Goal: Transaction & Acquisition: Purchase product/service

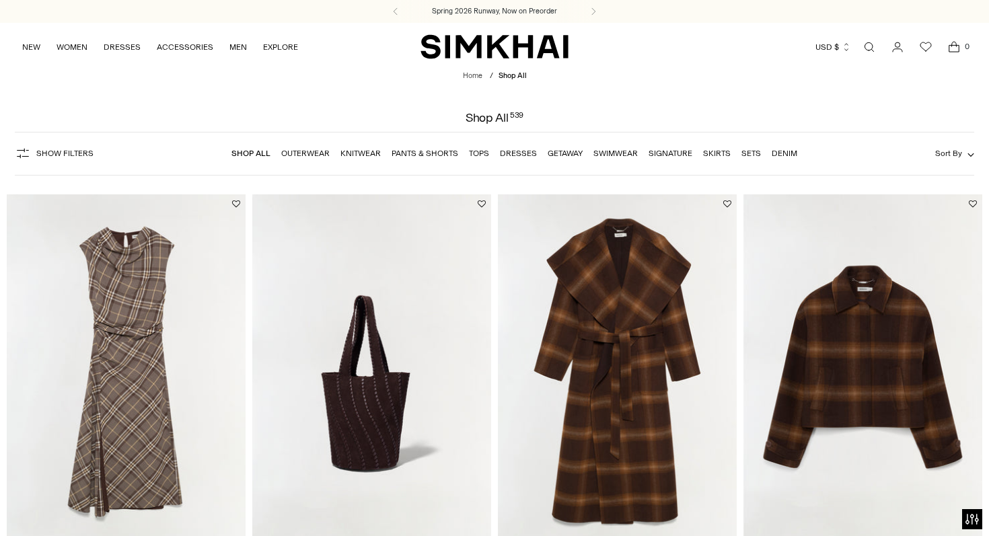
click at [523, 153] on link "Dresses" at bounding box center [518, 153] width 37 height 9
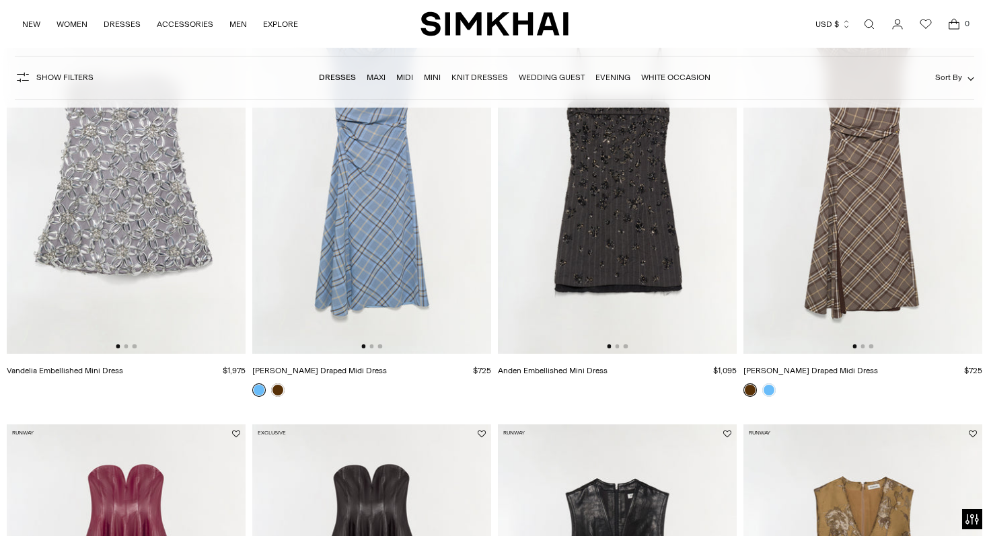
scroll to position [200, 0]
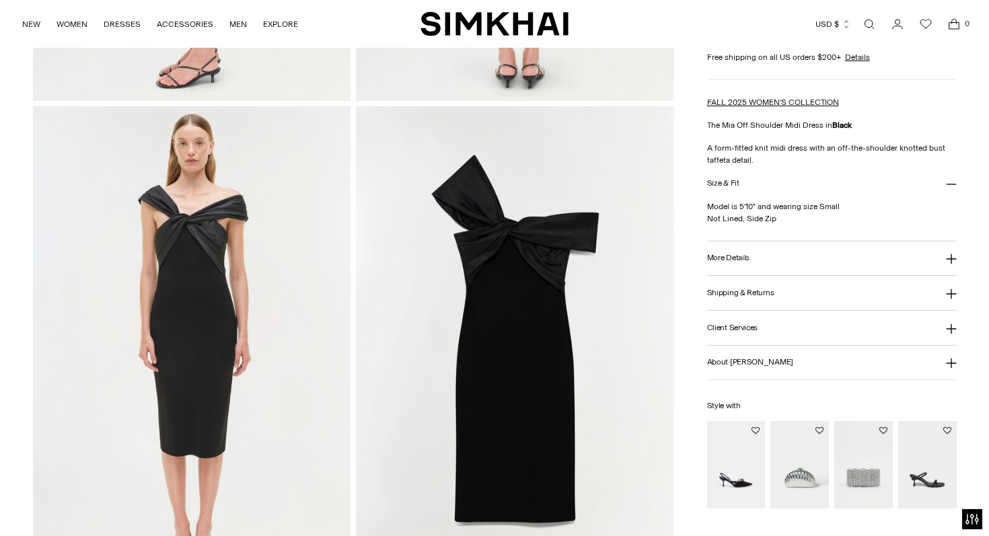
scroll to position [960, 0]
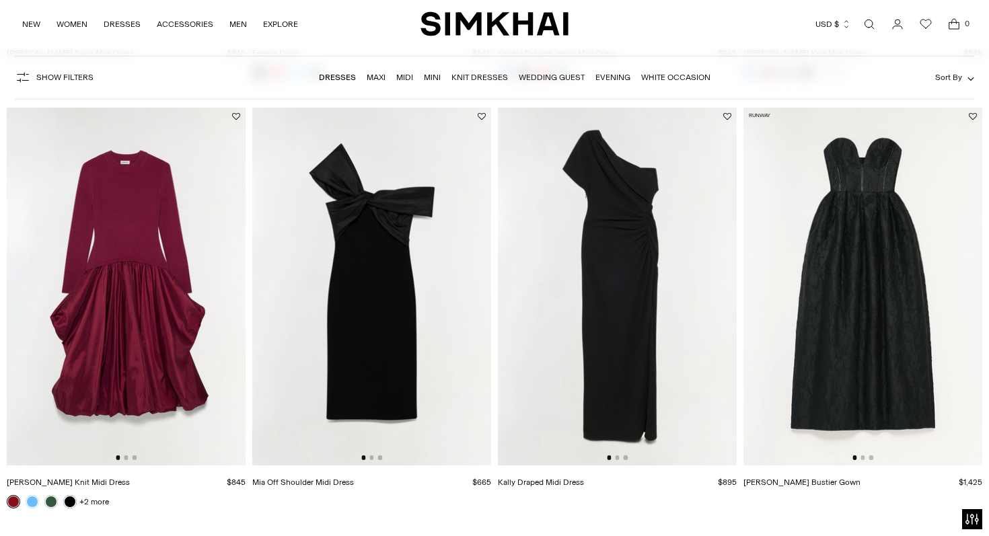
scroll to position [2228, 0]
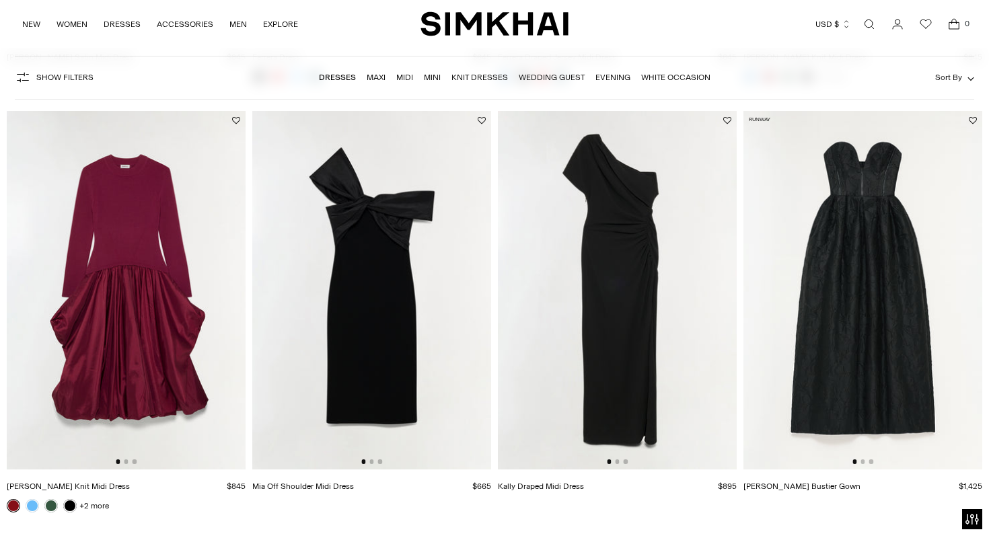
click at [606, 275] on img at bounding box center [617, 290] width 239 height 359
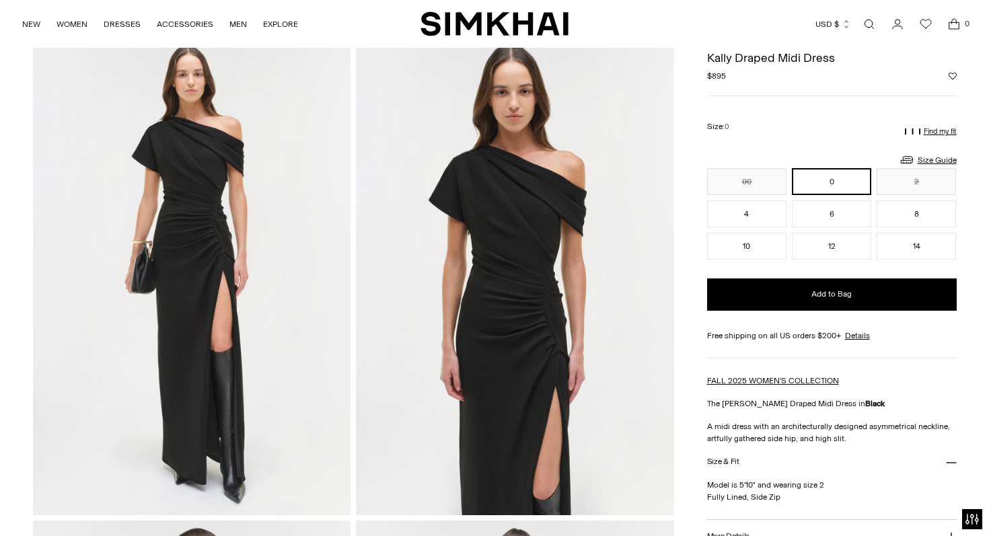
scroll to position [72, 0]
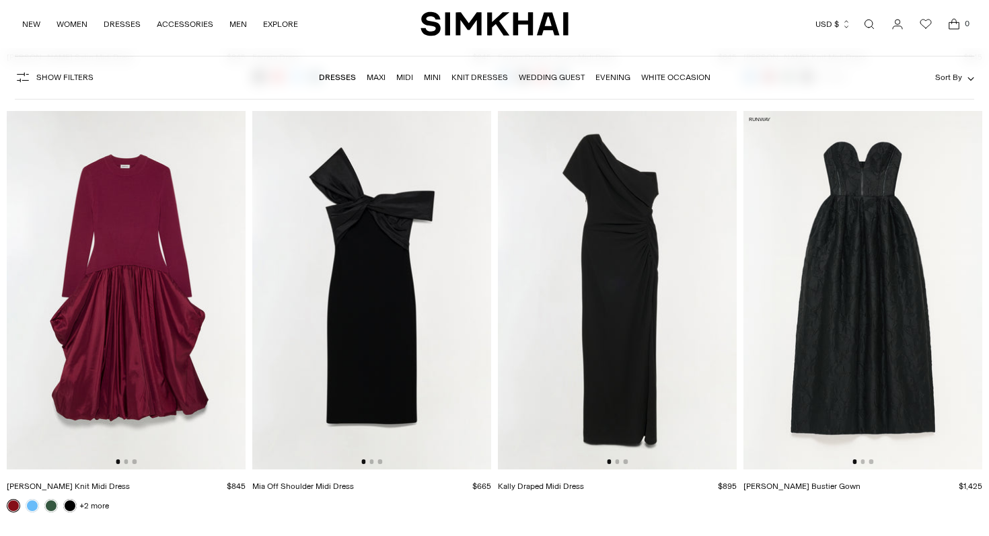
scroll to position [2228, 0]
